Goal: Task Accomplishment & Management: Manage account settings

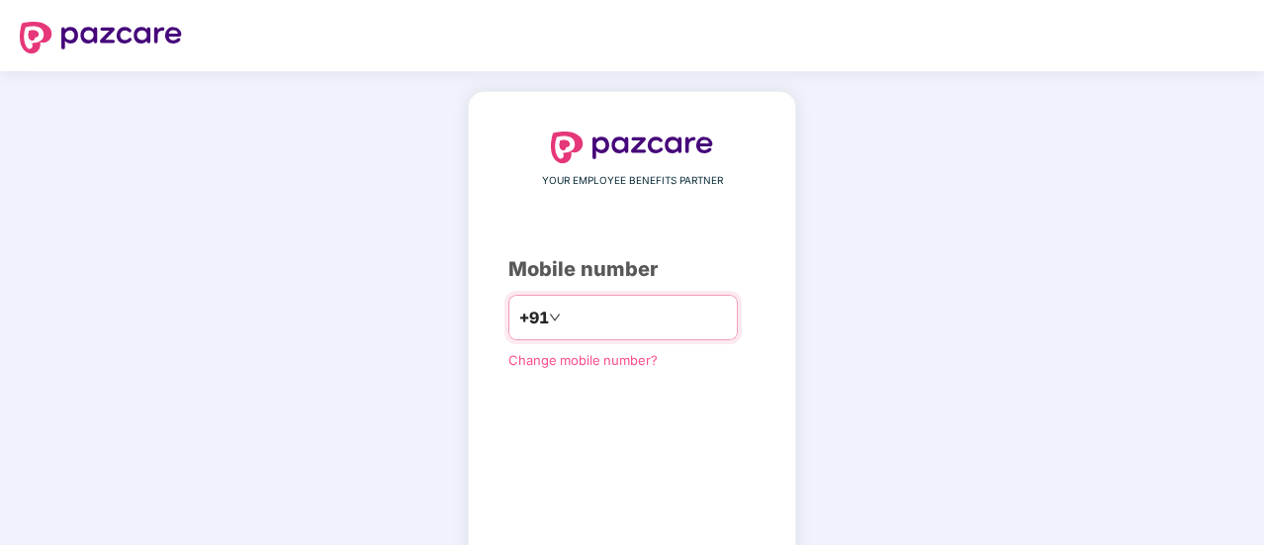
click at [615, 315] on input "number" at bounding box center [646, 318] width 162 height 32
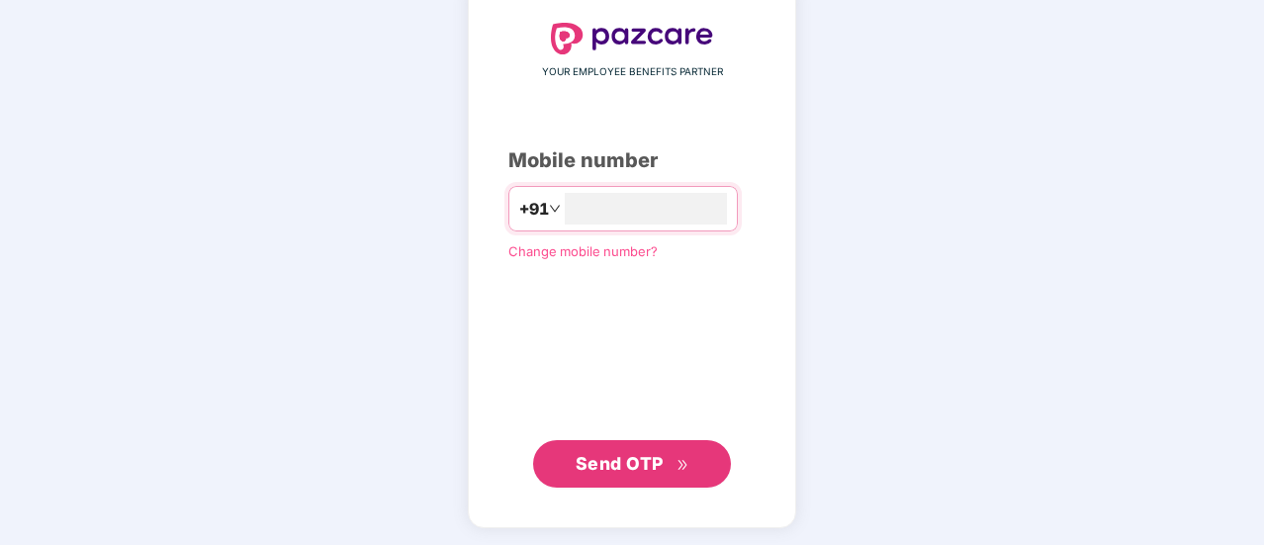
type input "**********"
click at [638, 473] on span "Send OTP" at bounding box center [633, 463] width 114 height 28
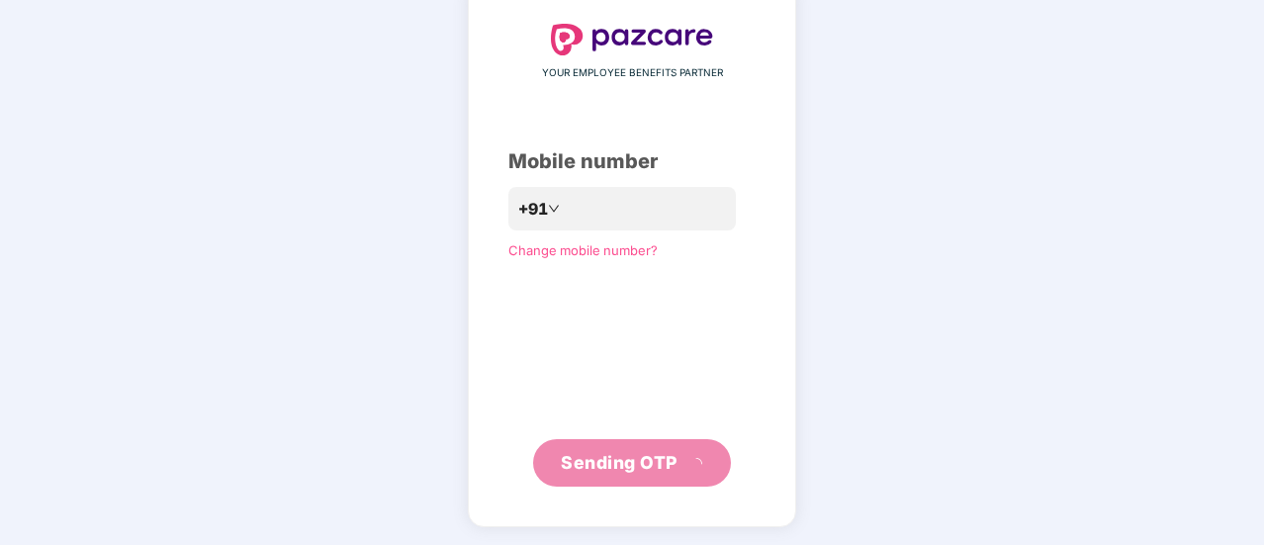
scroll to position [99, 0]
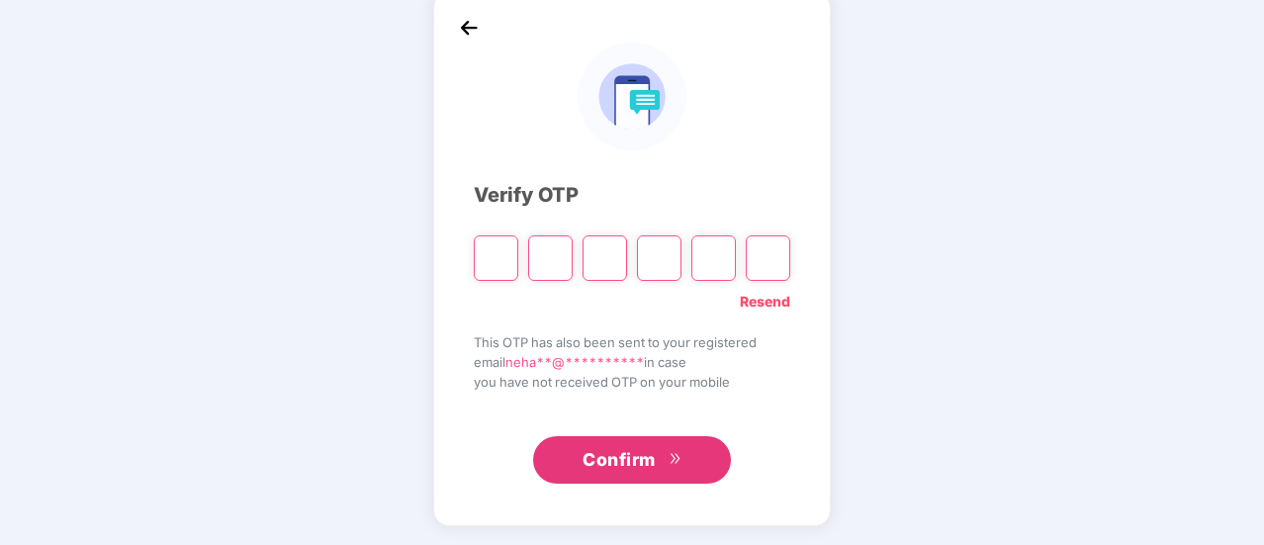
type input "*"
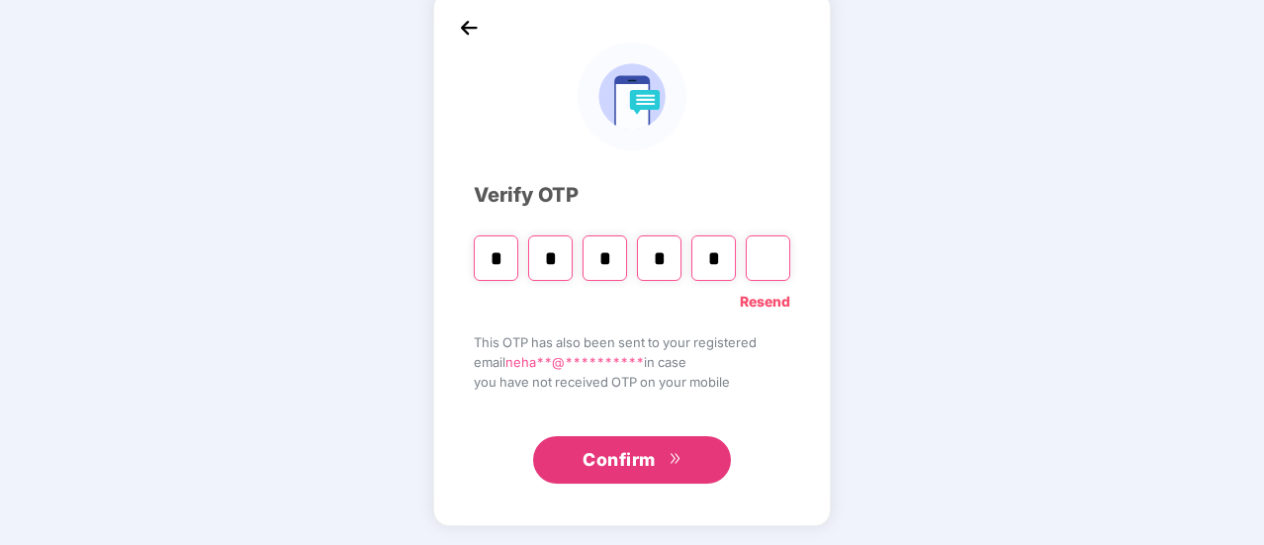
type input "*"
click at [722, 256] on input "*" at bounding box center [713, 257] width 44 height 45
type input "*"
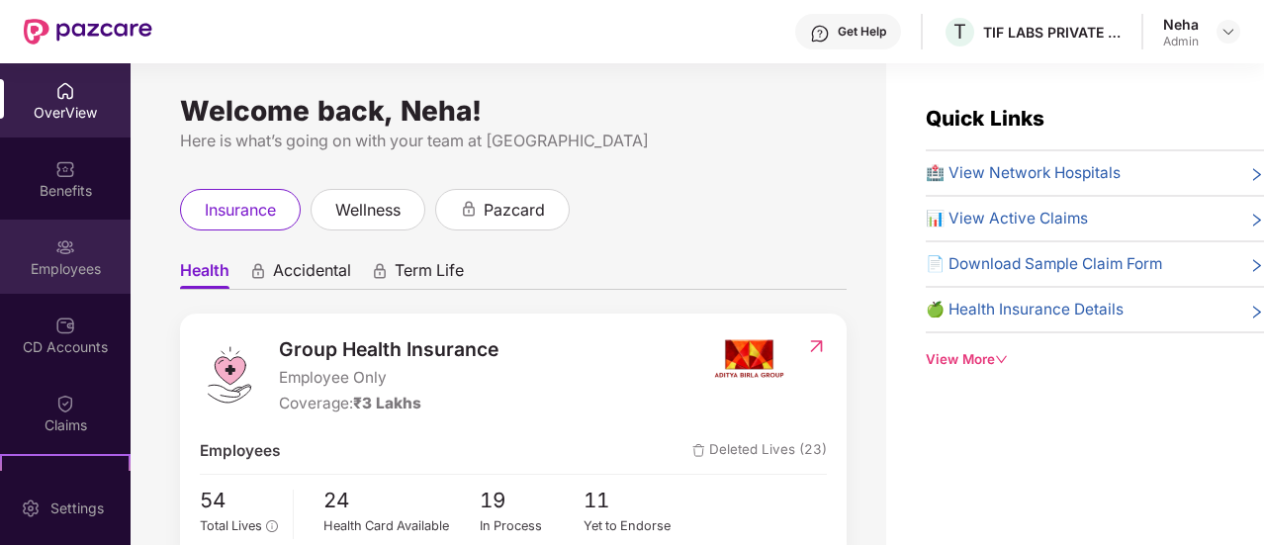
click at [75, 266] on div "Employees" at bounding box center [65, 269] width 131 height 20
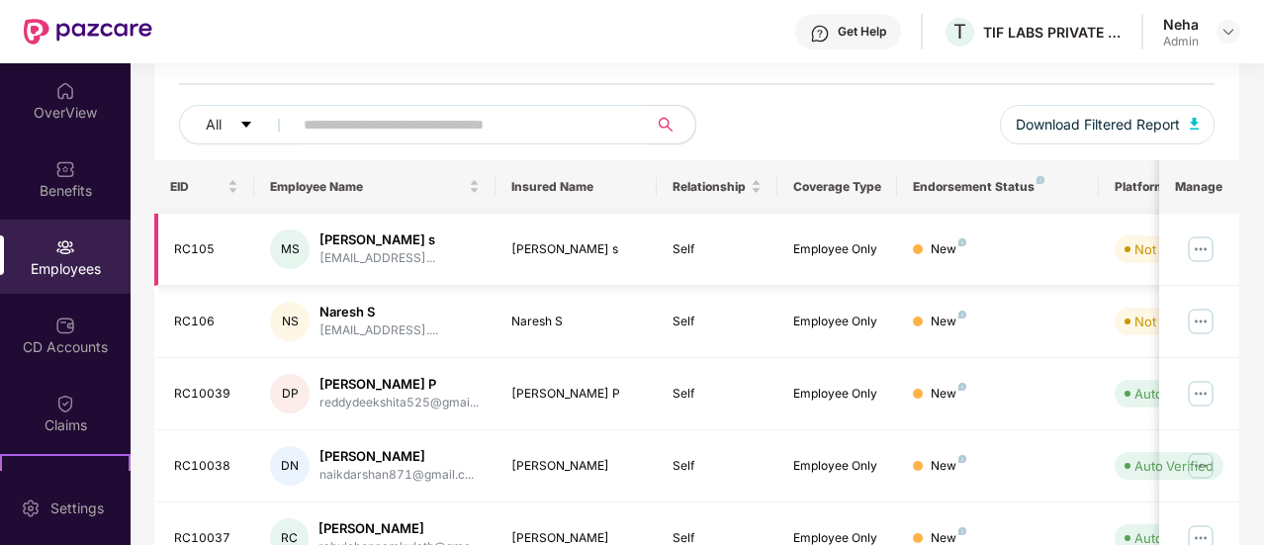
scroll to position [210, 0]
click at [350, 312] on div "Naresh S" at bounding box center [378, 311] width 119 height 19
click at [301, 316] on div "NS" at bounding box center [290, 321] width 40 height 40
click at [1206, 318] on img at bounding box center [1201, 321] width 32 height 32
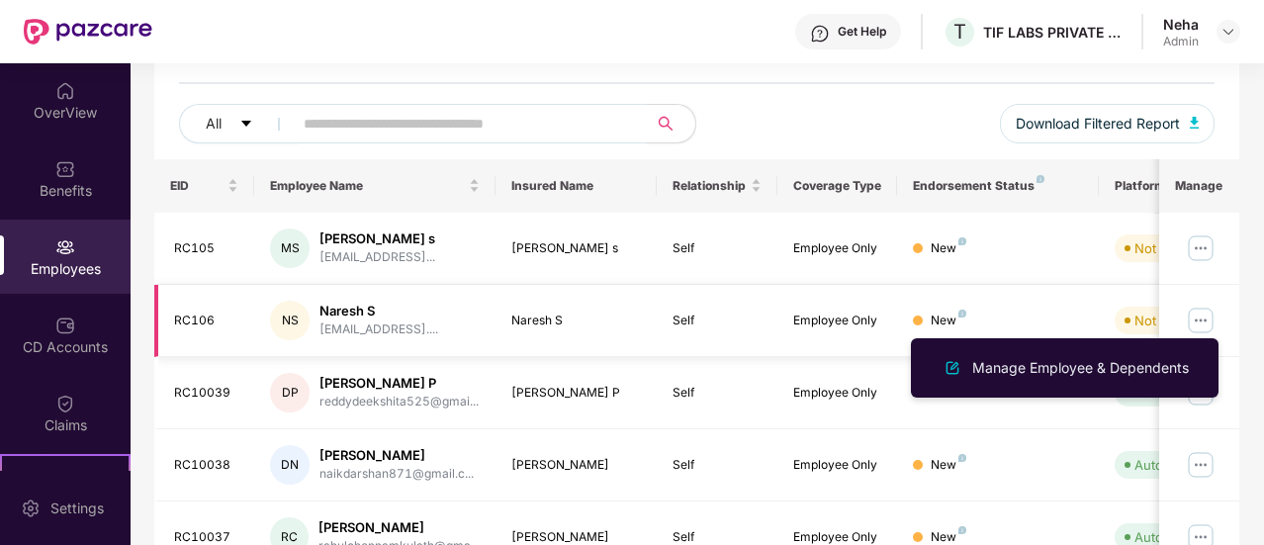
click at [1201, 318] on img at bounding box center [1201, 321] width 32 height 32
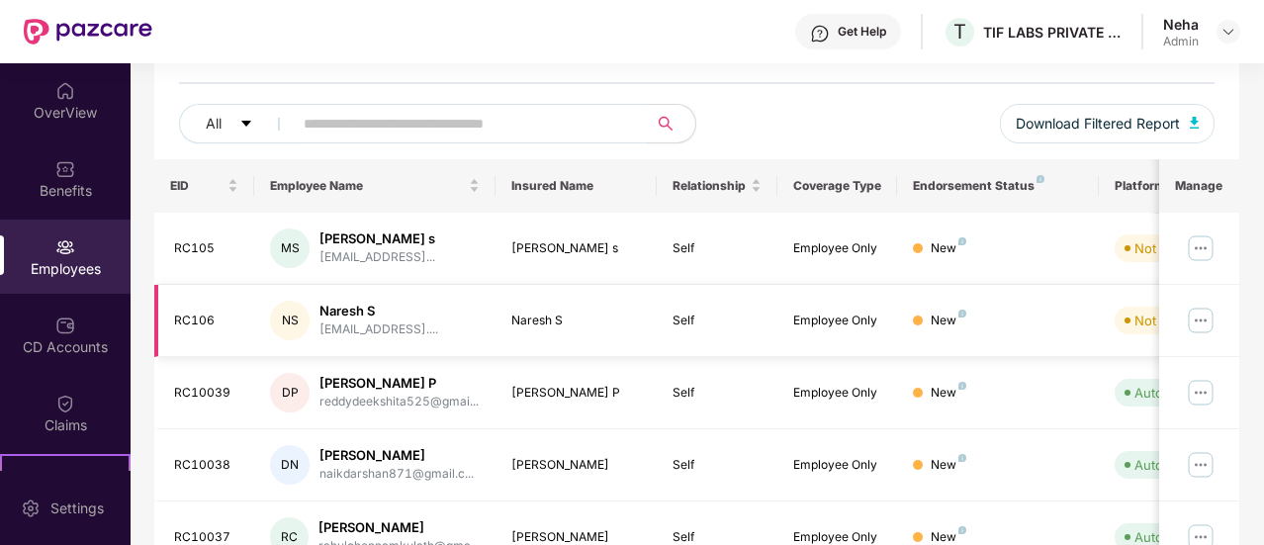
click at [1201, 318] on img at bounding box center [1201, 321] width 32 height 32
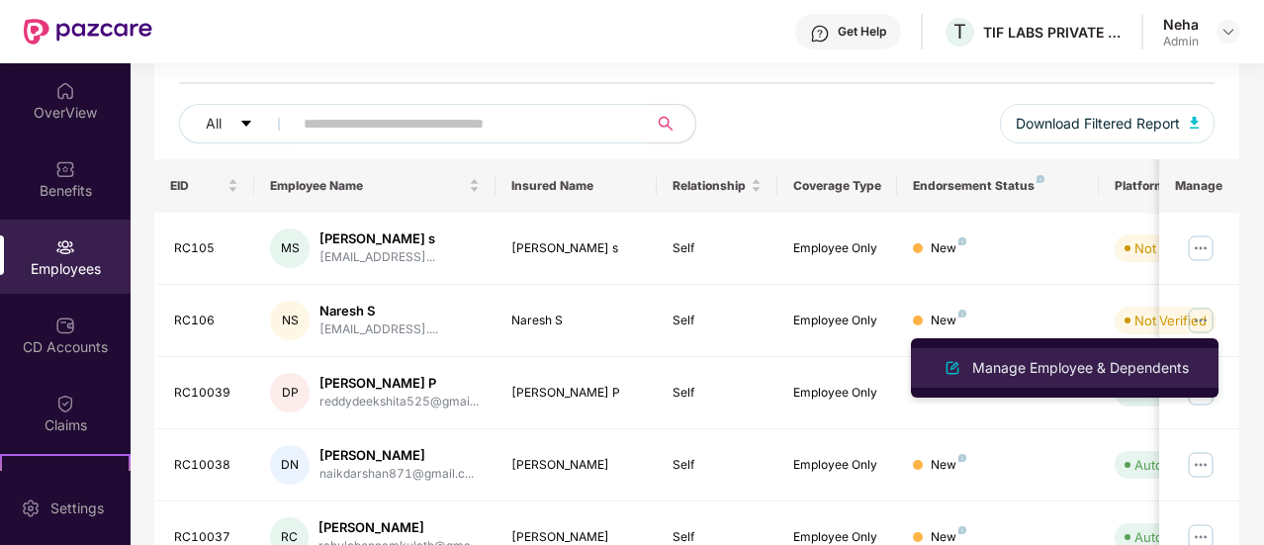
click at [1066, 367] on div "Manage Employee & Dependents" at bounding box center [1080, 368] width 224 height 22
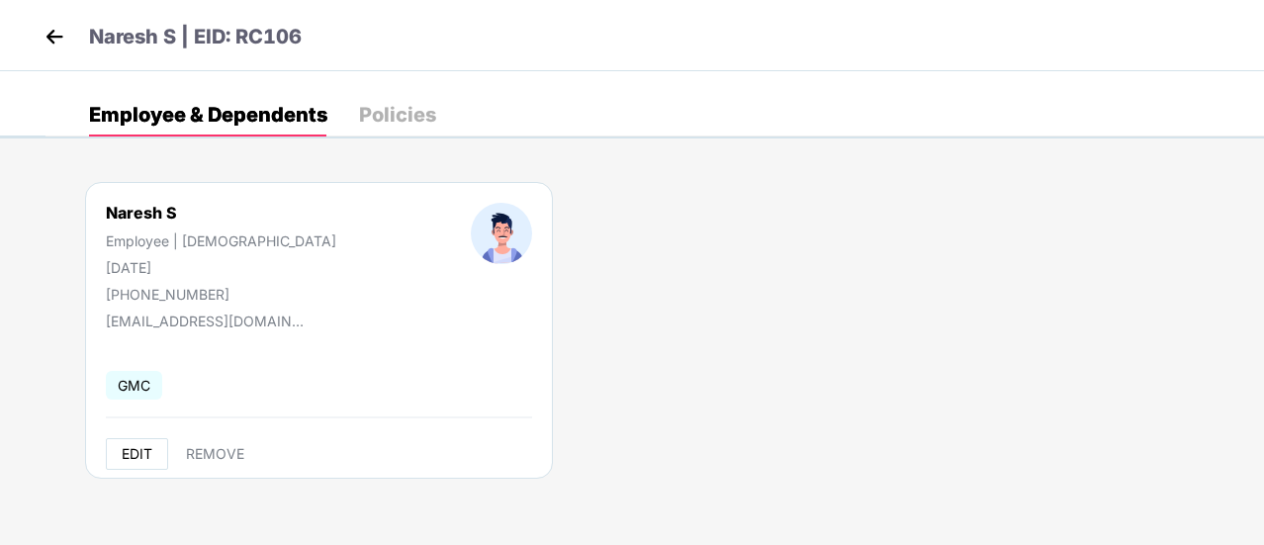
click at [133, 452] on span "EDIT" at bounding box center [137, 454] width 31 height 16
select select "****"
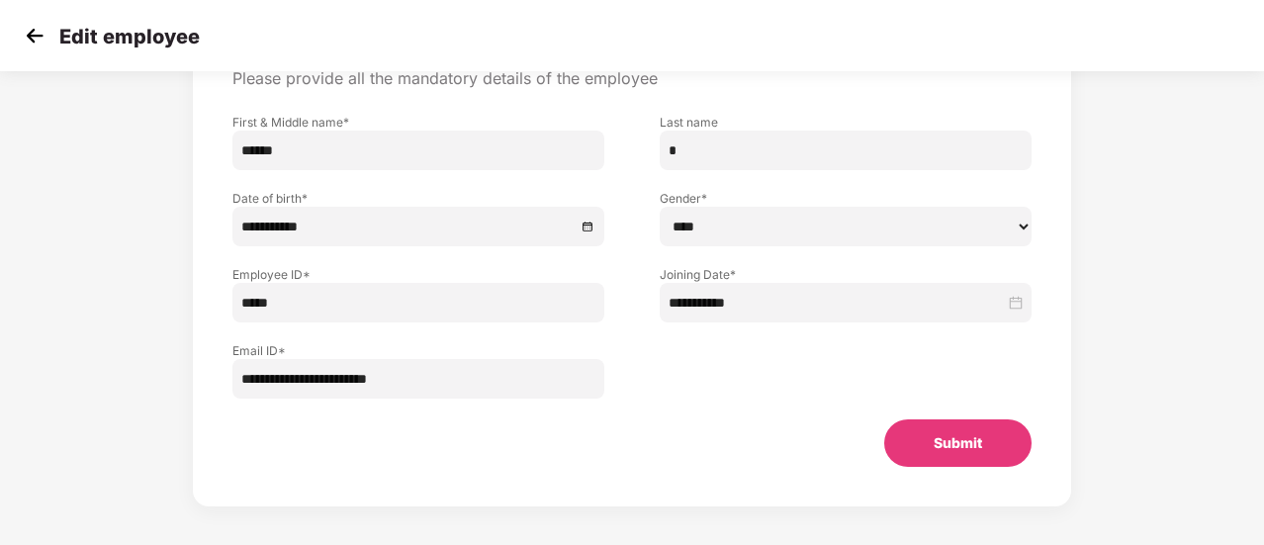
scroll to position [174, 0]
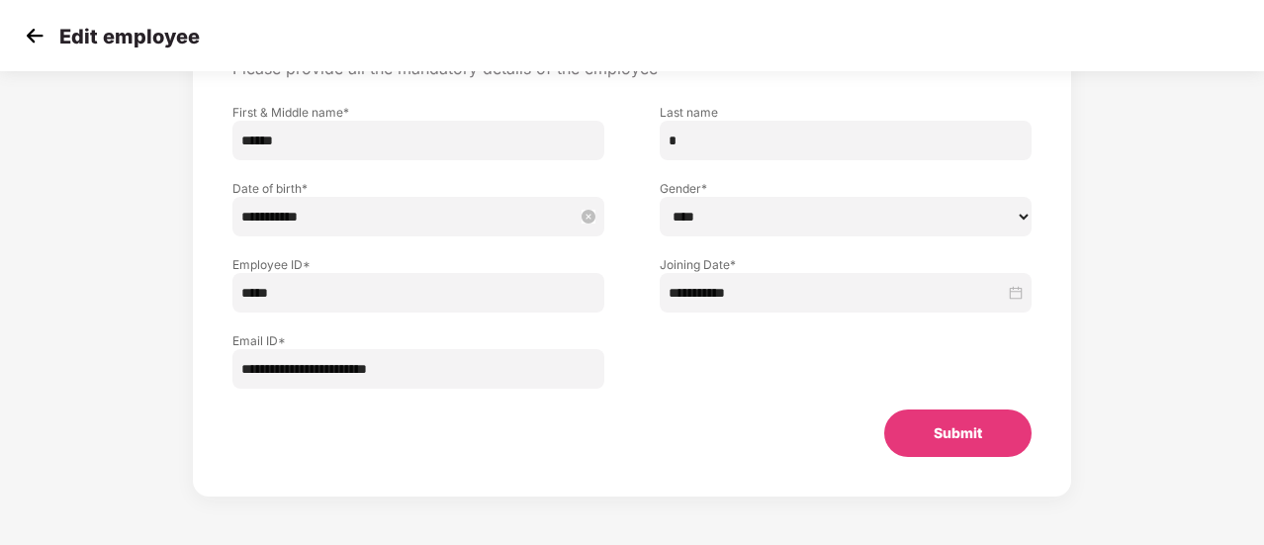
click at [328, 212] on input "**********" at bounding box center [408, 217] width 334 height 22
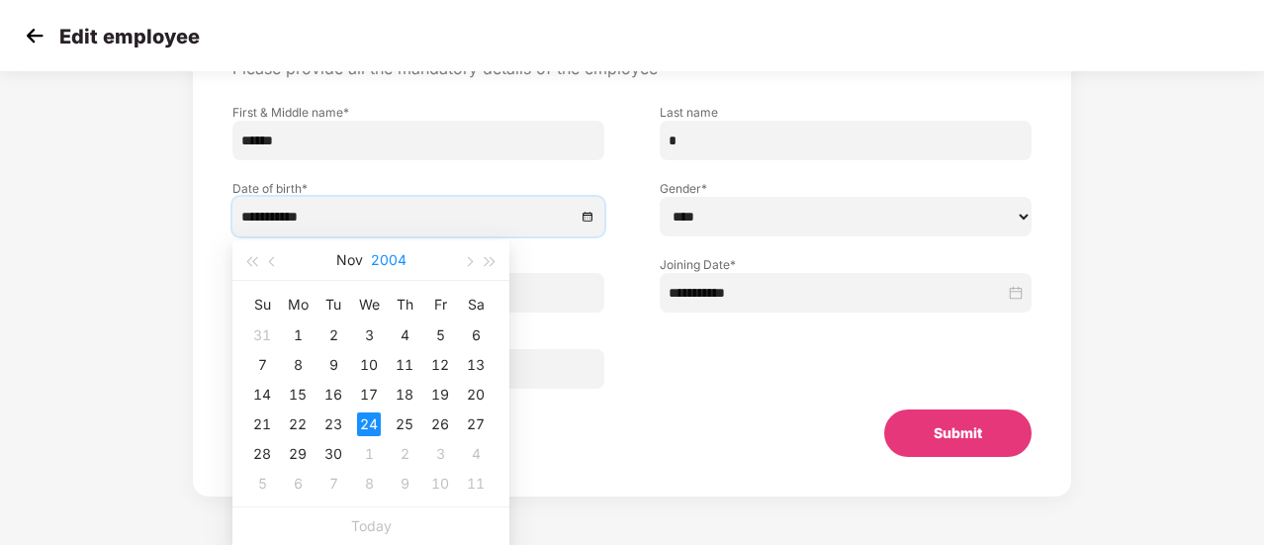
click at [401, 258] on button "2004" at bounding box center [389, 260] width 36 height 40
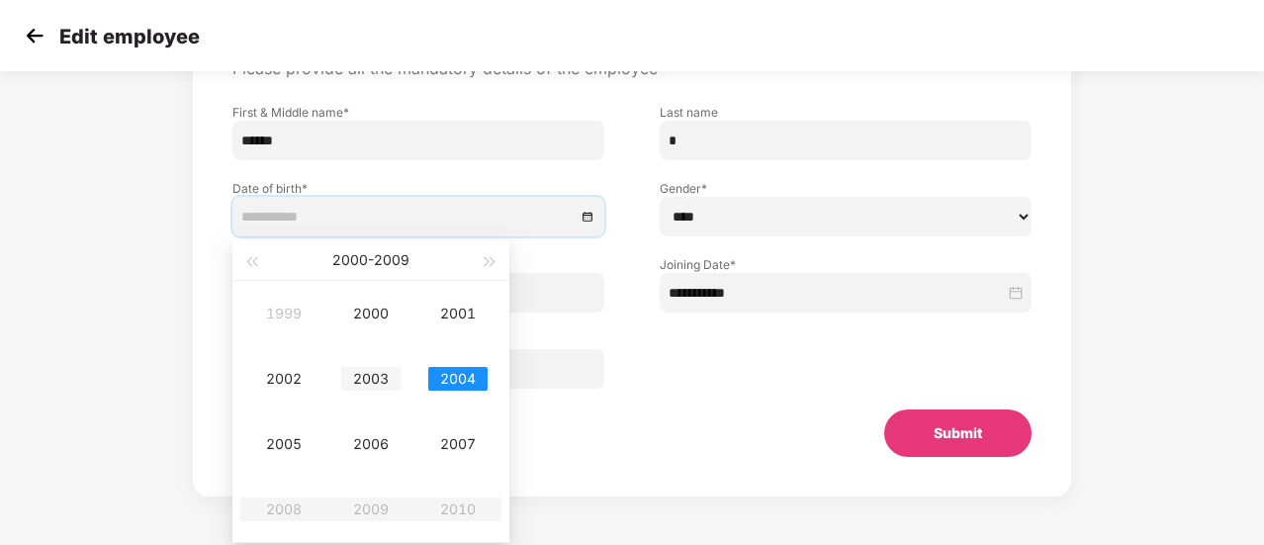
click at [376, 368] on div "2003" at bounding box center [370, 379] width 59 height 24
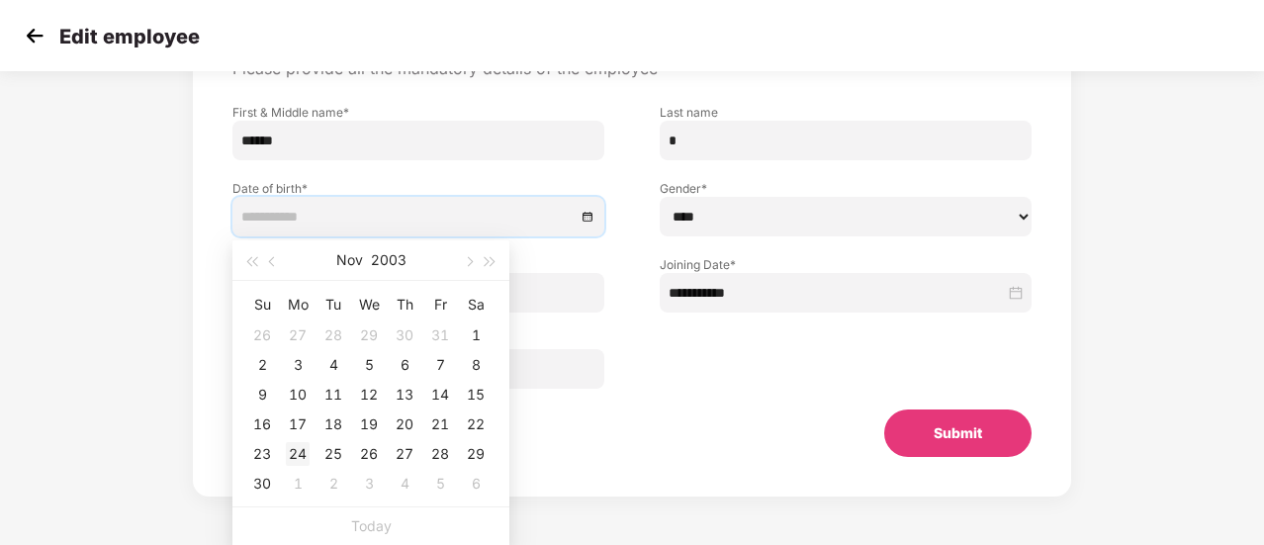
type input "**********"
click at [298, 444] on div "24" at bounding box center [298, 454] width 24 height 24
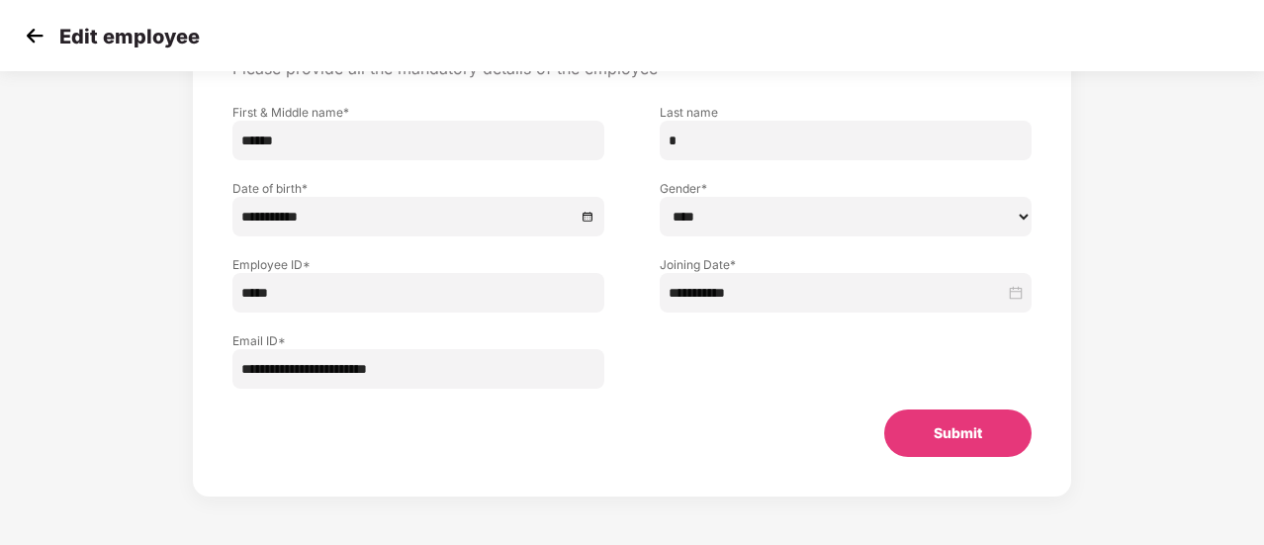
click at [995, 445] on button "Submit" at bounding box center [957, 432] width 147 height 47
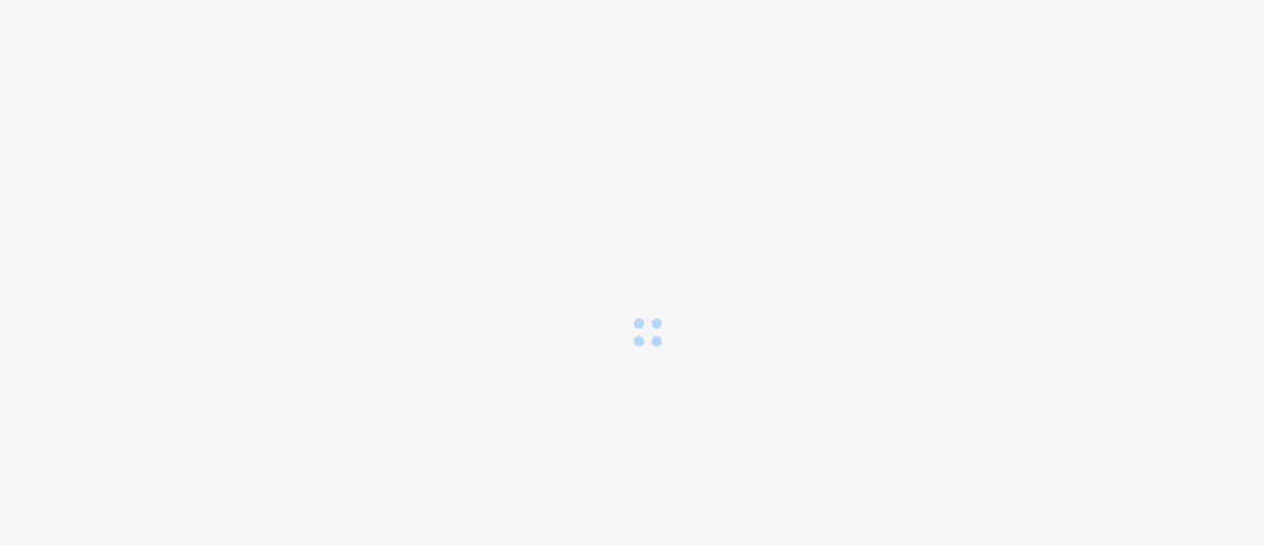
scroll to position [0, 0]
